Goal: Transaction & Acquisition: Purchase product/service

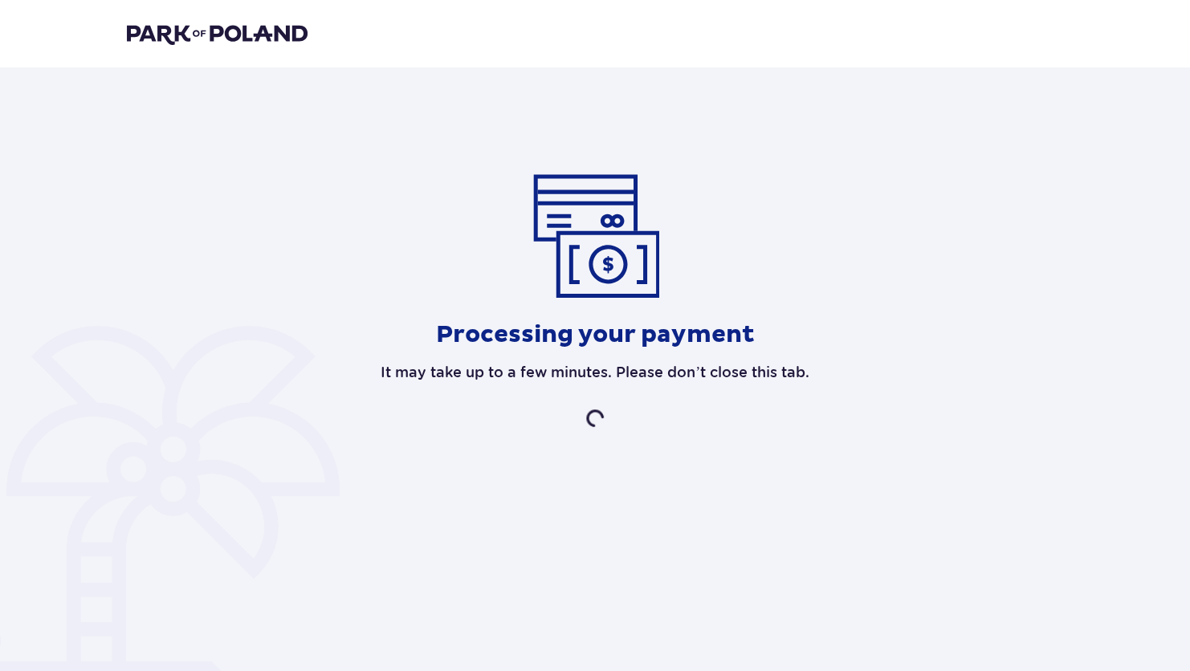
click at [401, 205] on div "Processing your payment It may take up to a few minutes. Please don’t close thi…" at bounding box center [595, 300] width 936 height 257
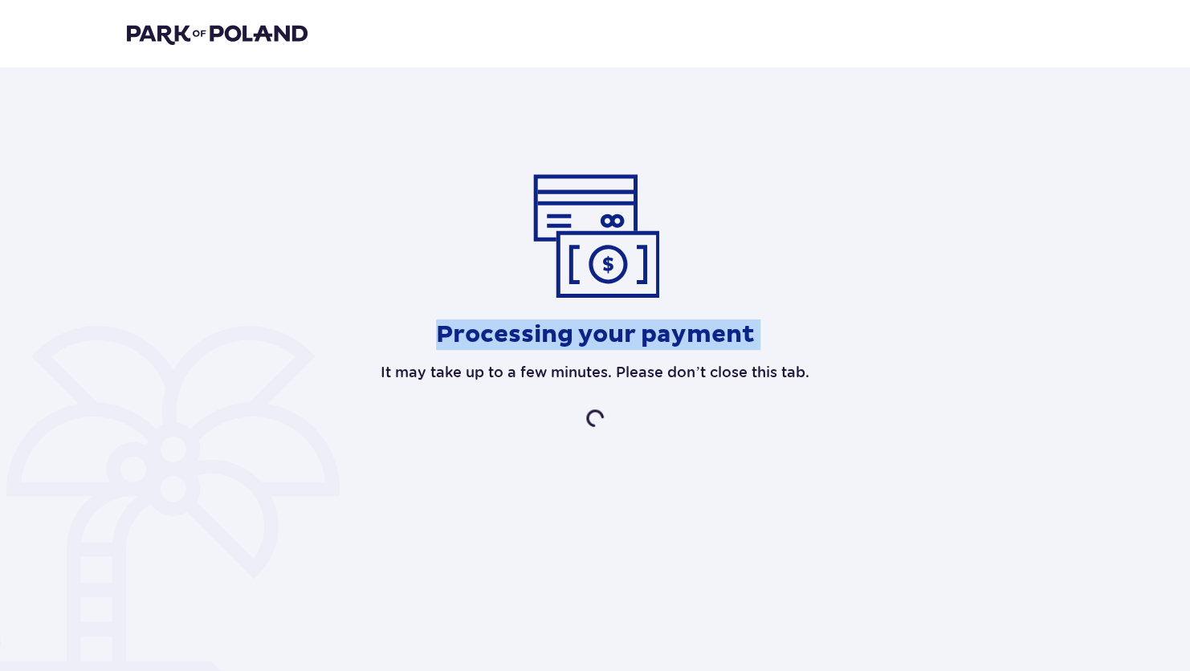
click at [401, 205] on div "Processing your payment It may take up to a few minutes. Please don’t close thi…" at bounding box center [595, 300] width 936 height 257
click at [134, 215] on div "Processing your payment It may take up to a few minutes. Please don’t close thi…" at bounding box center [595, 300] width 936 height 257
